Goal: Task Accomplishment & Management: Complete application form

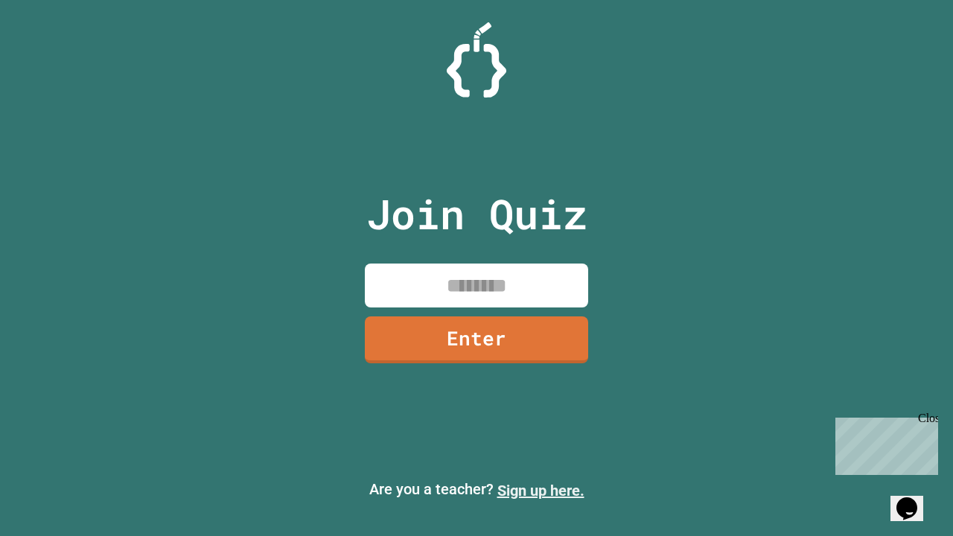
click at [541, 491] on link "Sign up here." at bounding box center [540, 491] width 87 height 18
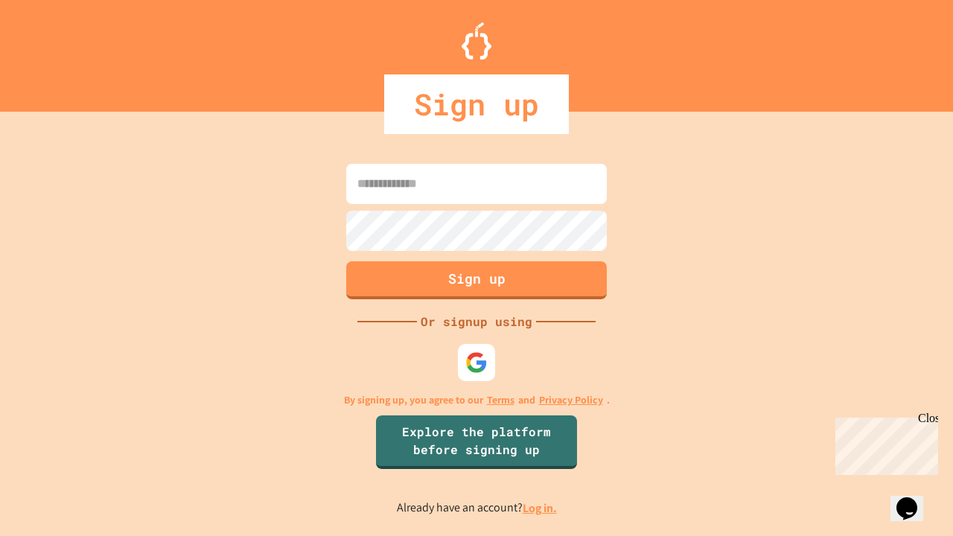
click at [541, 508] on link "Log in." at bounding box center [540, 508] width 34 height 16
